Goal: Task Accomplishment & Management: Manage account settings

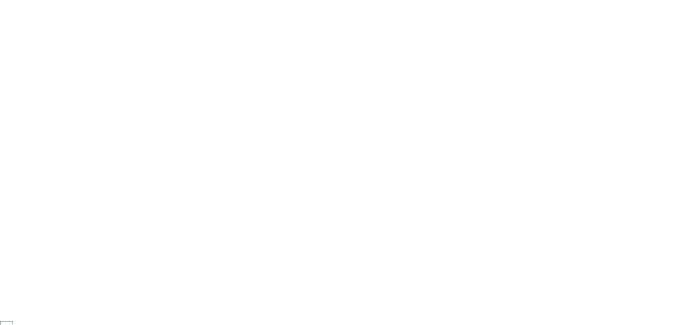
scroll to position [16, 0]
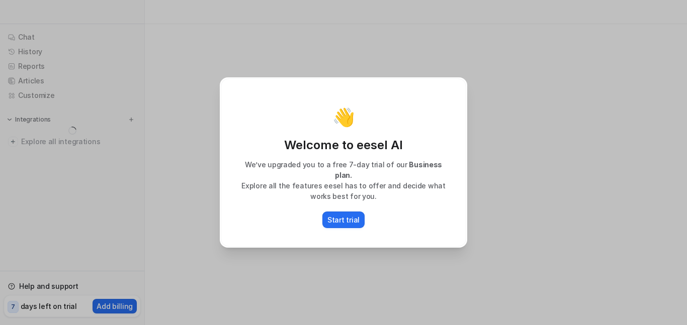
scroll to position [16, 0]
click at [386, 138] on div "👋 Welcome to eesel AI We’ve upgraded you to a free 7-day trial of our Business …" at bounding box center [344, 162] width 246 height 169
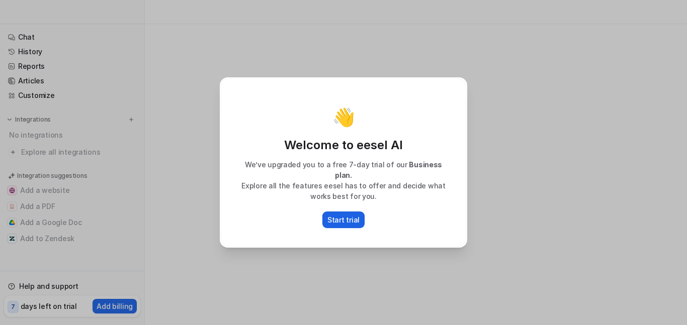
click at [340, 215] on p "Start trial" at bounding box center [344, 220] width 32 height 11
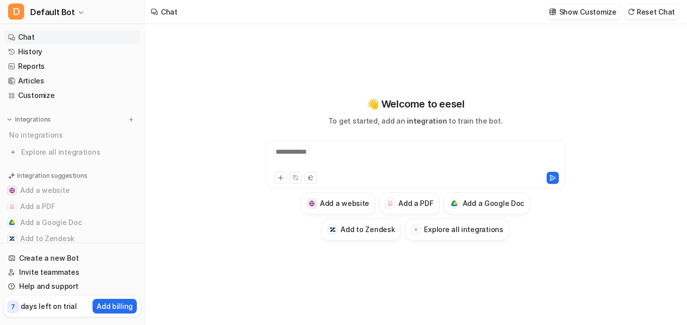
type textarea "**********"
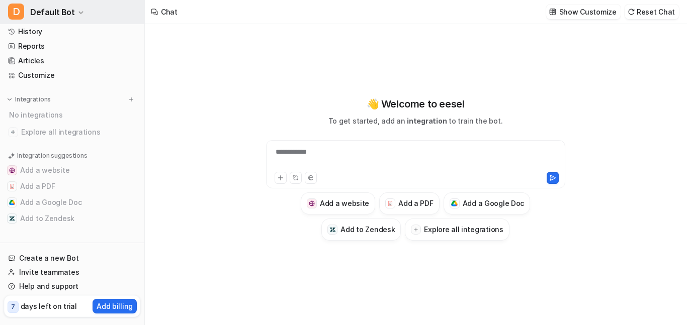
click at [49, 16] on span "Default Bot" at bounding box center [52, 12] width 45 height 14
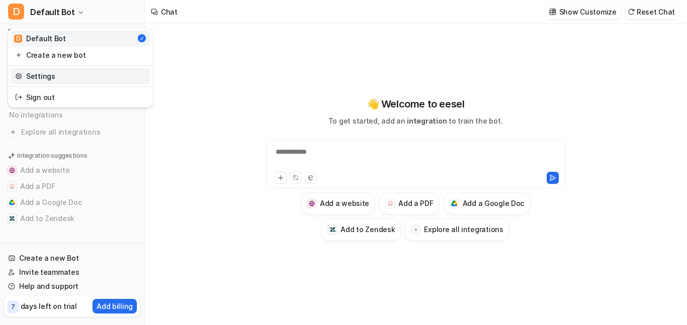
click at [58, 76] on link "Settings" at bounding box center [80, 76] width 139 height 17
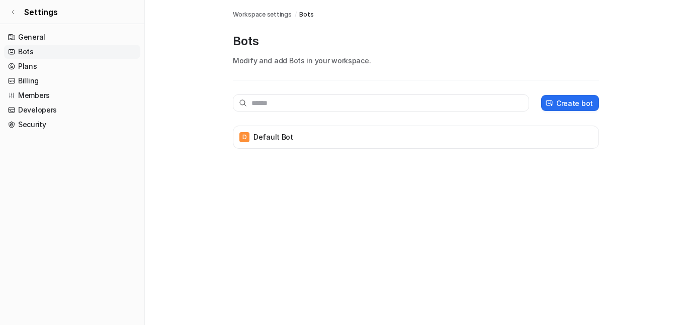
click at [58, 76] on link "Billing" at bounding box center [72, 81] width 136 height 14
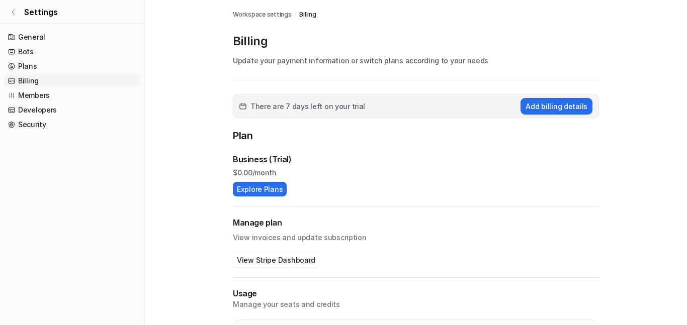
click at [51, 82] on link "Billing" at bounding box center [72, 81] width 136 height 14
click at [64, 65] on link "Plans" at bounding box center [72, 66] width 136 height 14
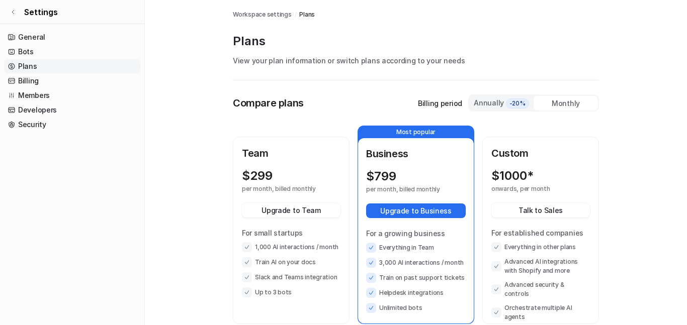
click at [49, 65] on link "Plans" at bounding box center [72, 66] width 136 height 14
click at [50, 39] on link "General" at bounding box center [72, 37] width 136 height 14
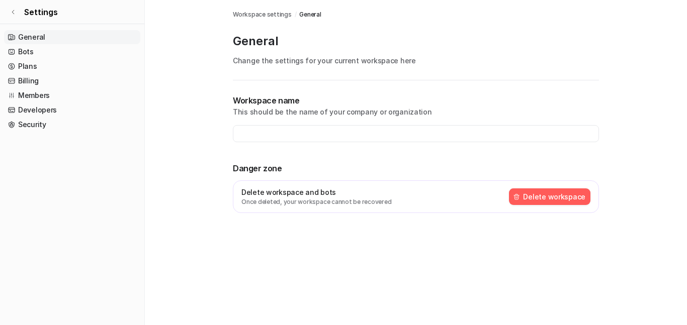
type input "**********"
click at [47, 83] on link "Billing" at bounding box center [72, 81] width 136 height 14
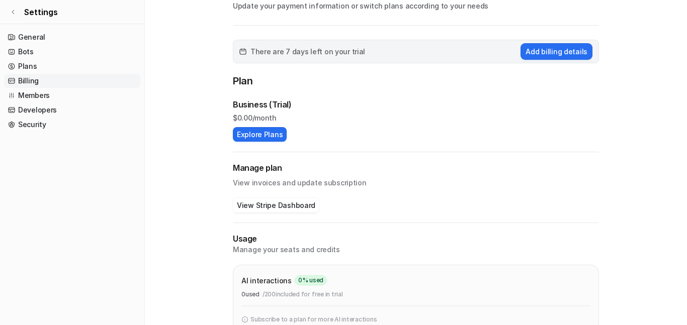
scroll to position [147, 0]
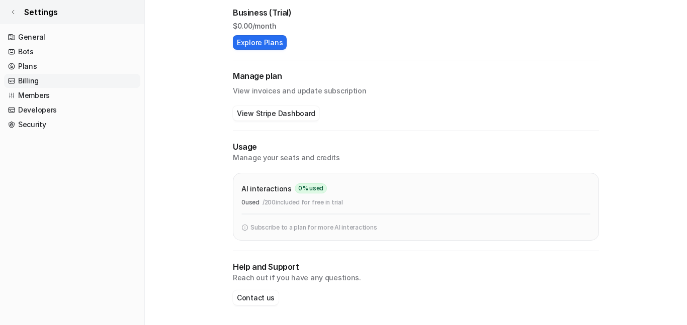
click at [15, 11] on icon at bounding box center [13, 12] width 6 height 6
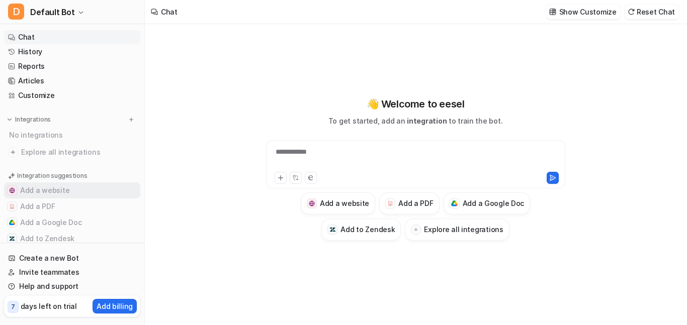
scroll to position [20, 0]
